Goal: Book appointment/travel/reservation

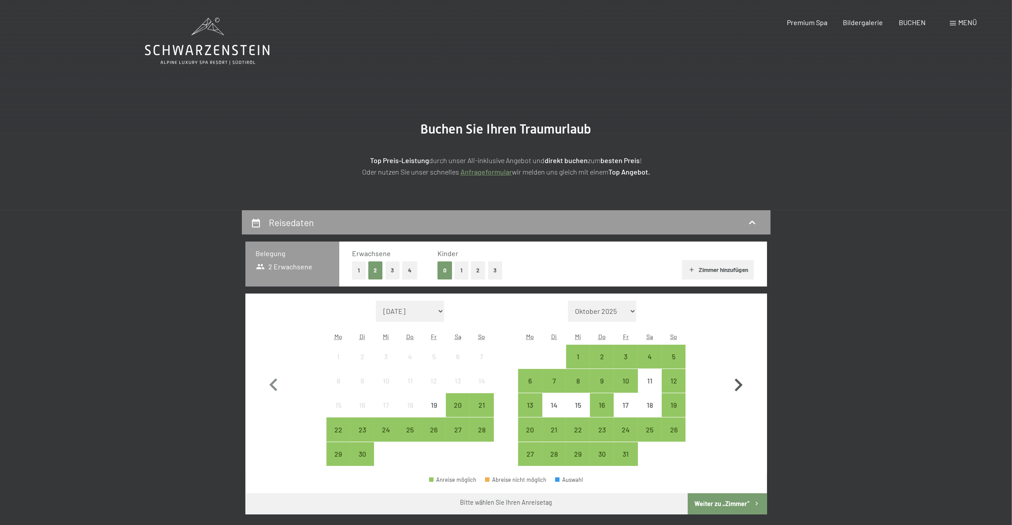
click at [745, 384] on icon "button" at bounding box center [739, 385] width 26 height 26
select select "[DATE]"
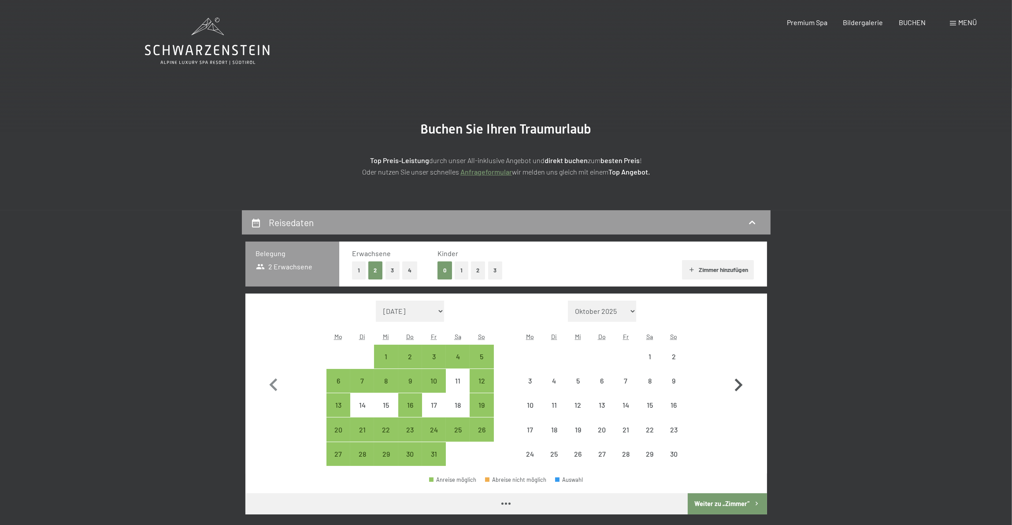
click at [739, 388] on icon "button" at bounding box center [739, 384] width 8 height 13
select select "[DATE]"
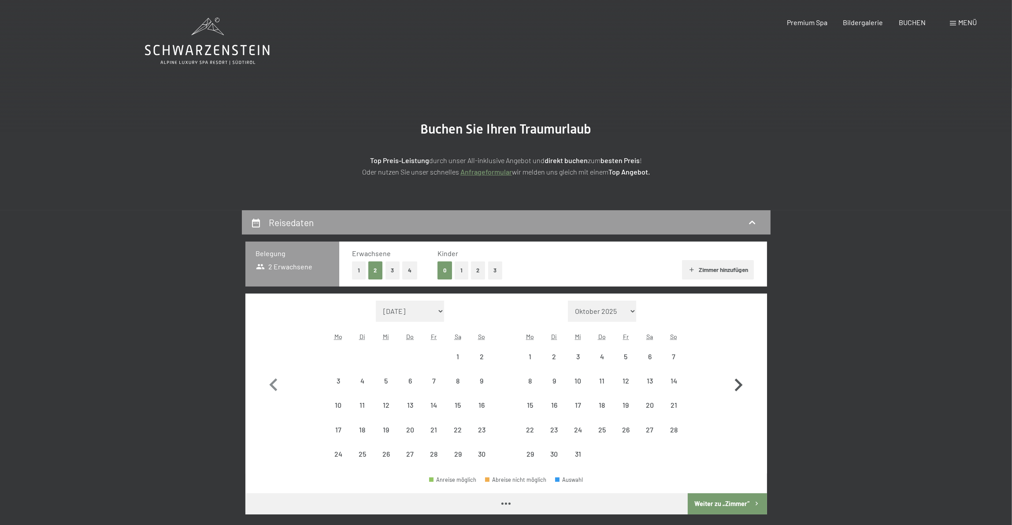
select select "[DATE]"
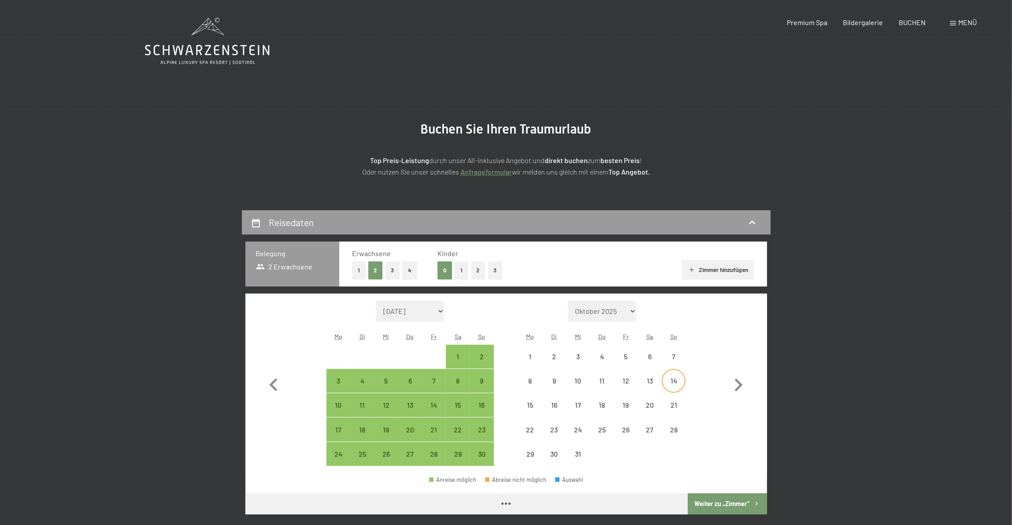
select select "[DATE]"
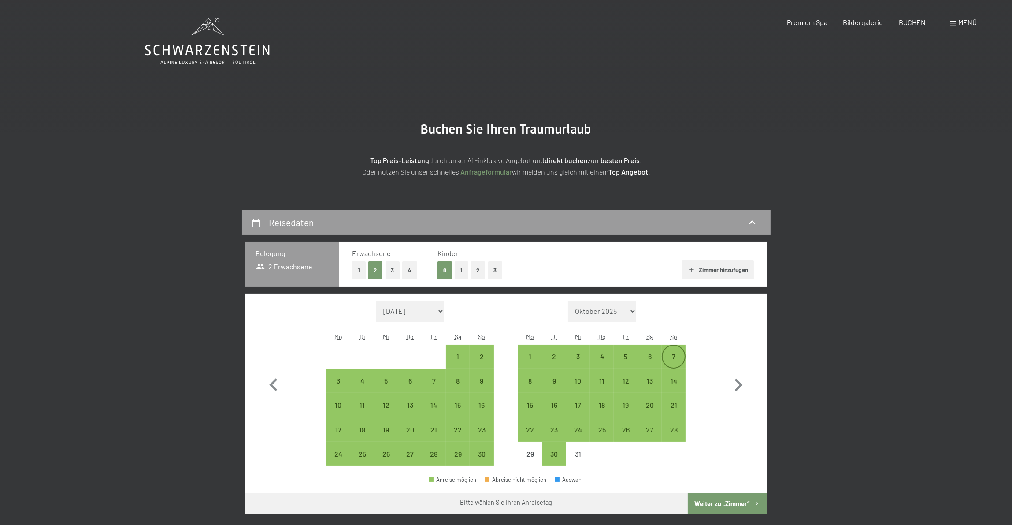
click at [676, 357] on div "7" at bounding box center [674, 364] width 22 height 22
select select "[DATE]"
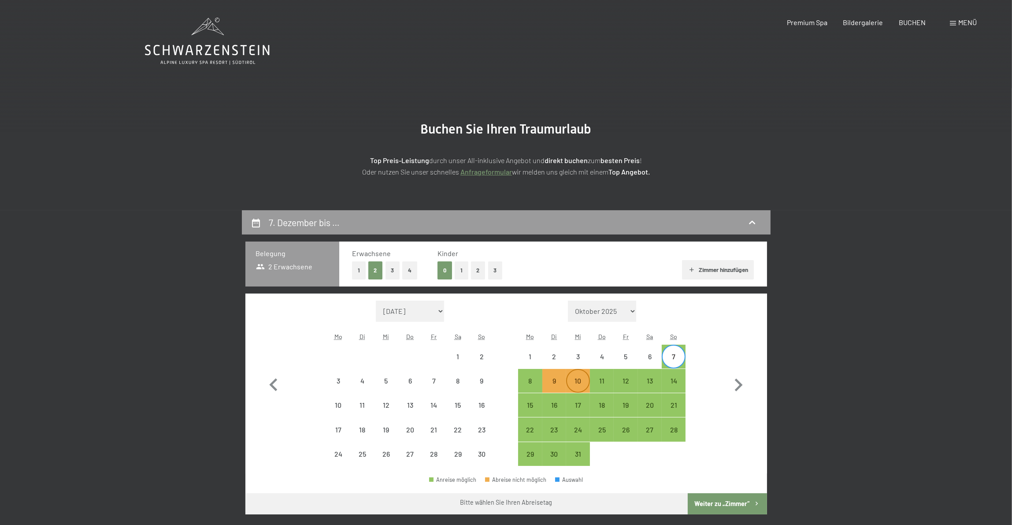
click at [578, 382] on div "10" at bounding box center [578, 388] width 22 height 22
select select "[DATE]"
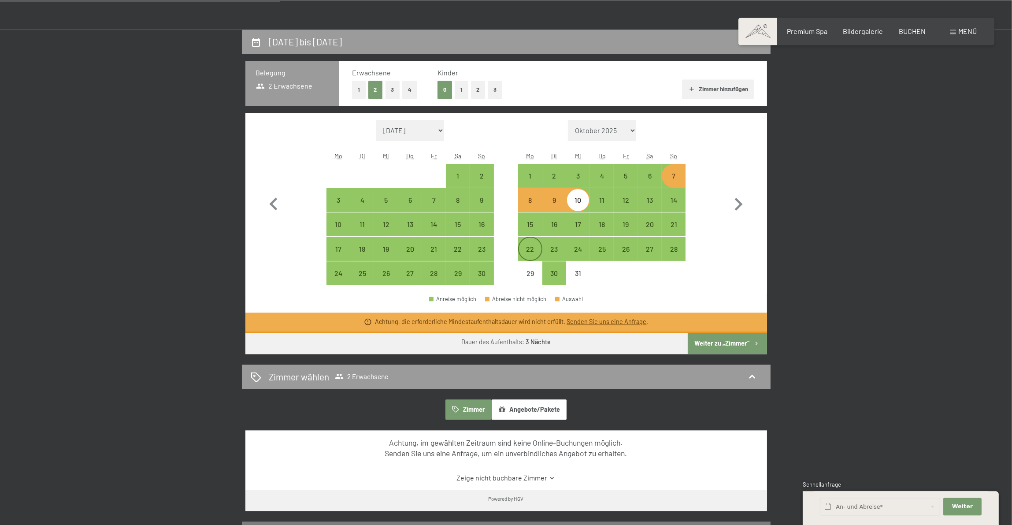
scroll to position [242, 0]
